Goal: Task Accomplishment & Management: Use online tool/utility

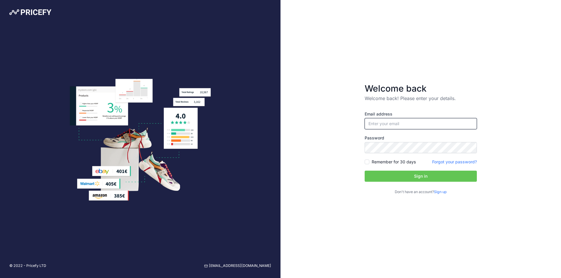
type input "[EMAIL_ADDRESS][DOMAIN_NAME]"
click at [398, 161] on label "Remember for 30 days" at bounding box center [393, 162] width 44 height 6
click at [369, 161] on input "Remember for 30 days" at bounding box center [366, 162] width 5 height 5
checkbox input "true"
click at [399, 174] on button "Sign in" at bounding box center [420, 176] width 112 height 11
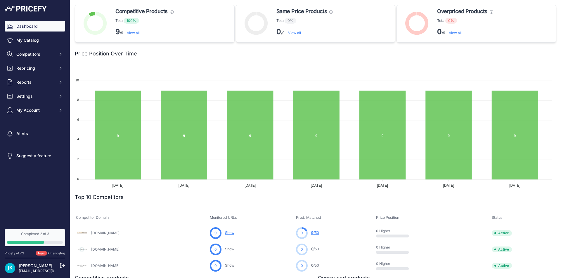
click at [127, 33] on p "9 /9 View all" at bounding box center [144, 31] width 58 height 9
click at [137, 34] on link "View all" at bounding box center [133, 33] width 13 height 4
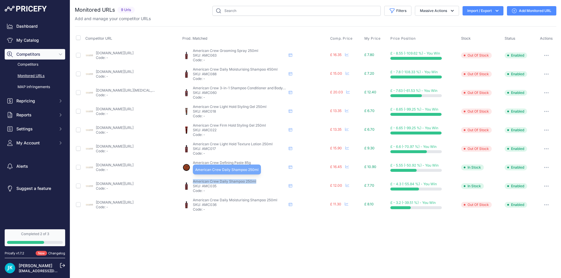
drag, startPoint x: 256, startPoint y: 182, endPoint x: 193, endPoint y: 182, distance: 62.8
click at [193, 182] on p "American Crew Daily Shampoo 250ml" at bounding box center [239, 181] width 93 height 5
copy span "American Crew Daily Shampoo 250ml"
